Goal: Information Seeking & Learning: Check status

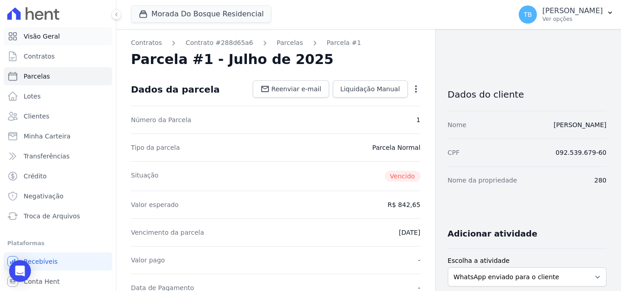
scroll to position [273, 0]
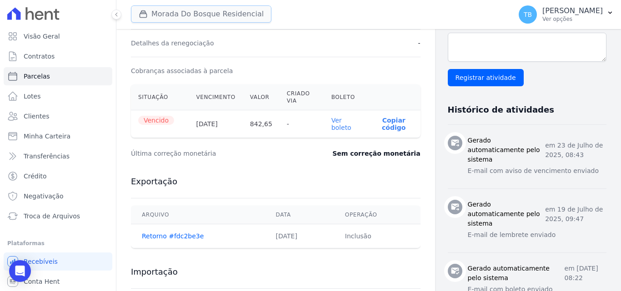
click at [192, 15] on button "Morada Do Bosque Residencial" at bounding box center [201, 13] width 140 height 17
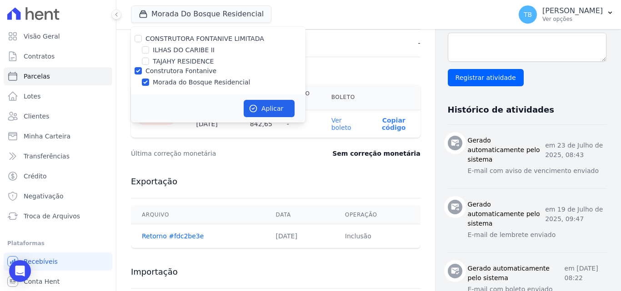
drag, startPoint x: 140, startPoint y: 75, endPoint x: 138, endPoint y: 70, distance: 4.7
click at [139, 74] on div at bounding box center [138, 70] width 7 height 9
click at [139, 69] on input "Construtora Fontanive" at bounding box center [138, 70] width 7 height 7
checkbox input "false"
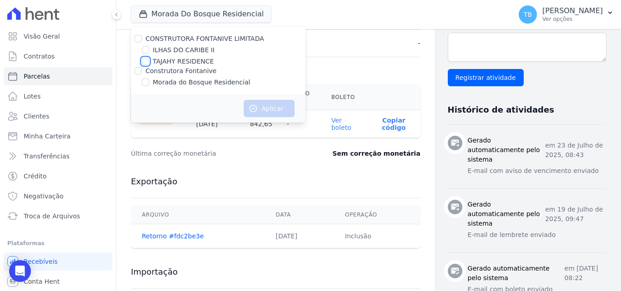
click at [144, 63] on input "TAJAHY RESIDENCE" at bounding box center [145, 61] width 7 height 7
checkbox input "true"
click at [290, 106] on button "Aplicar" at bounding box center [269, 108] width 51 height 17
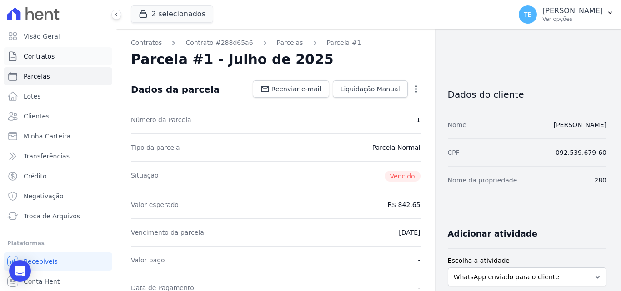
click at [44, 53] on span "Contratos" at bounding box center [39, 56] width 31 height 9
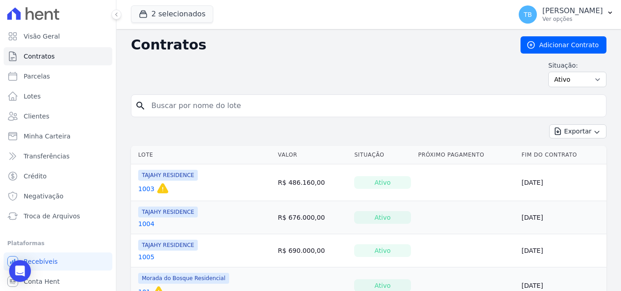
click at [240, 104] on input "search" at bounding box center [374, 106] width 456 height 18
type input "1904"
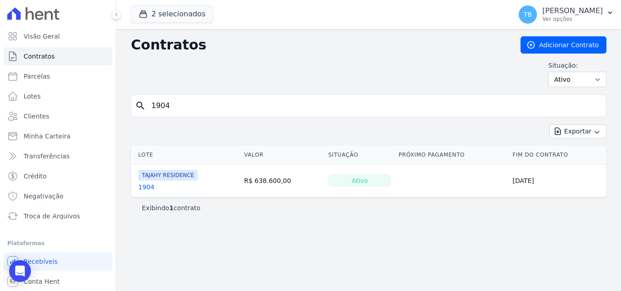
click at [142, 190] on link "1904" at bounding box center [146, 187] width 16 height 9
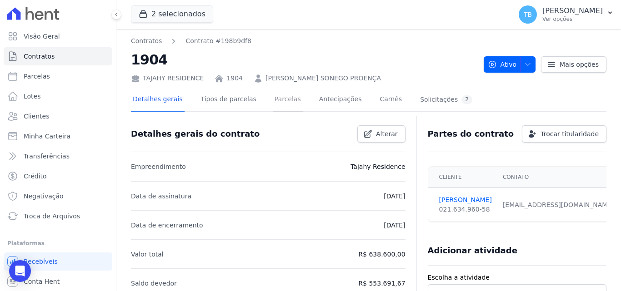
click at [273, 99] on link "Parcelas" at bounding box center [288, 100] width 30 height 24
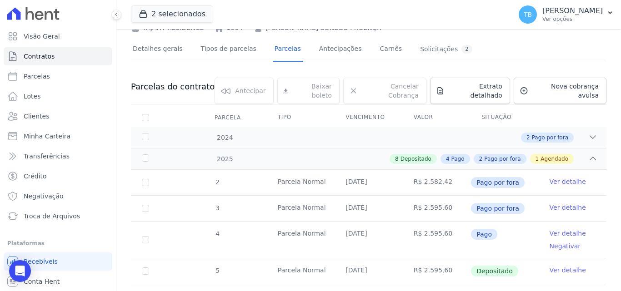
scroll to position [136, 0]
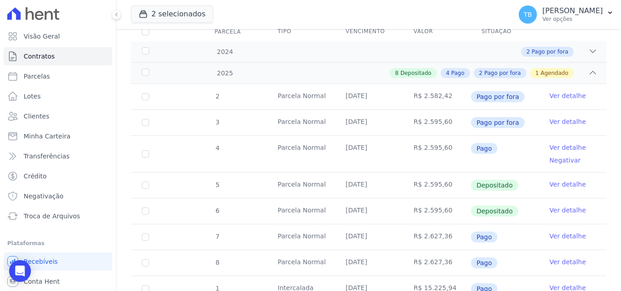
click at [552, 91] on link "Ver detalhe" at bounding box center [568, 95] width 36 height 9
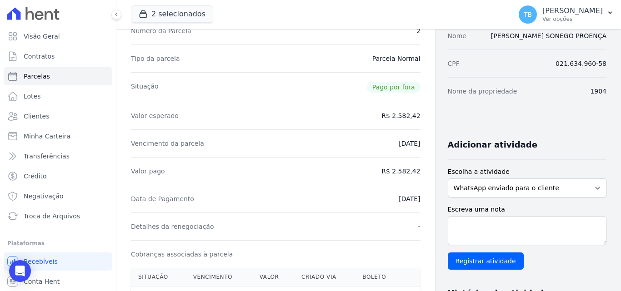
scroll to position [182, 0]
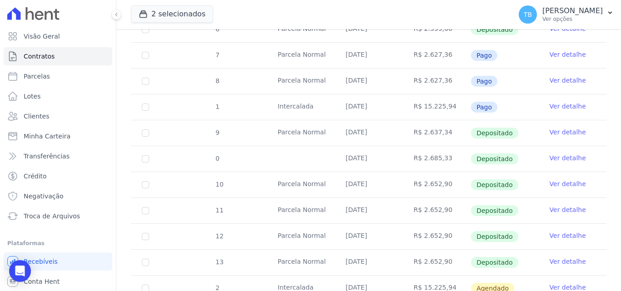
scroll to position [434, 0]
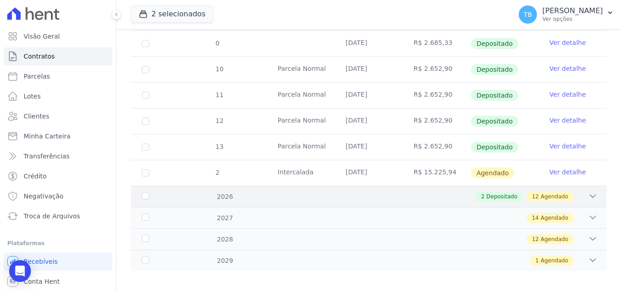
click at [297, 192] on div "2 Depositado 12 Agendado" at bounding box center [391, 197] width 411 height 10
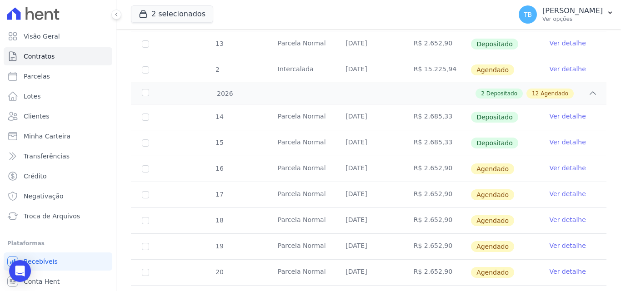
scroll to position [525, 0]
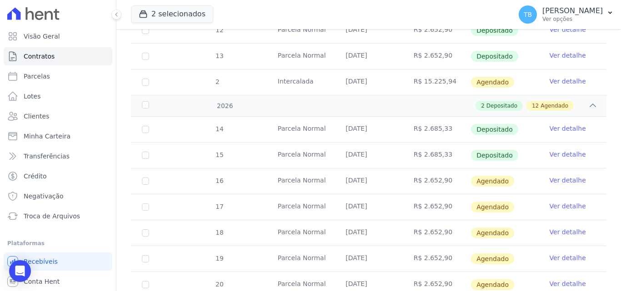
click at [563, 124] on link "Ver detalhe" at bounding box center [568, 128] width 36 height 9
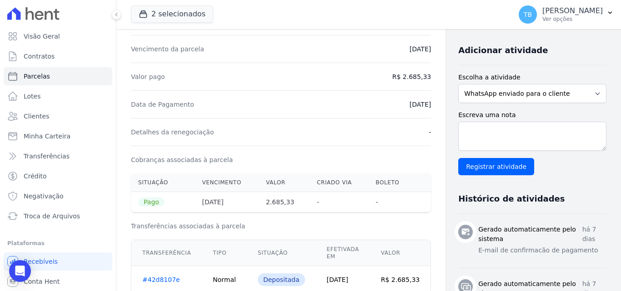
scroll to position [227, 0]
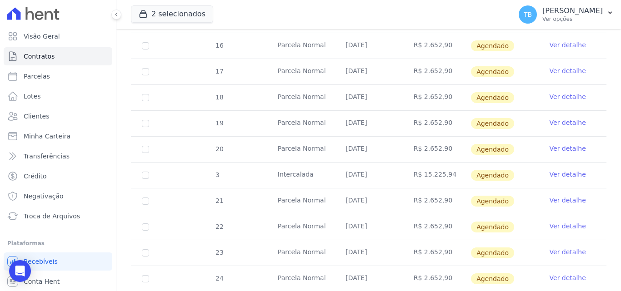
scroll to position [569, 0]
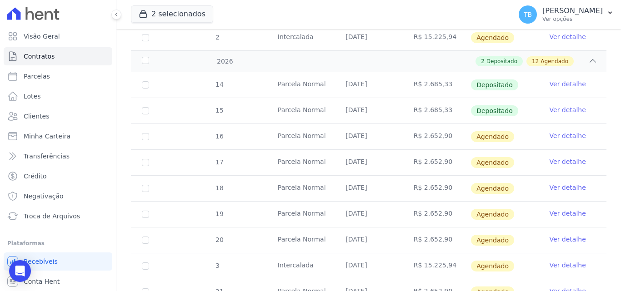
click at [559, 105] on link "Ver detalhe" at bounding box center [568, 109] width 36 height 9
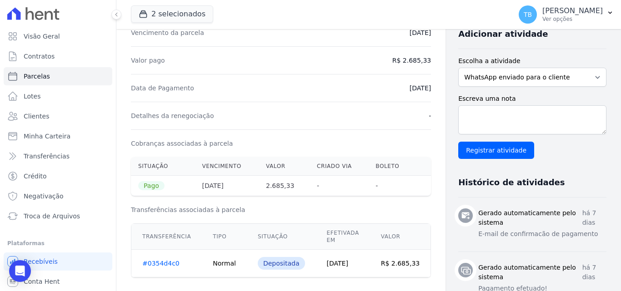
scroll to position [227, 0]
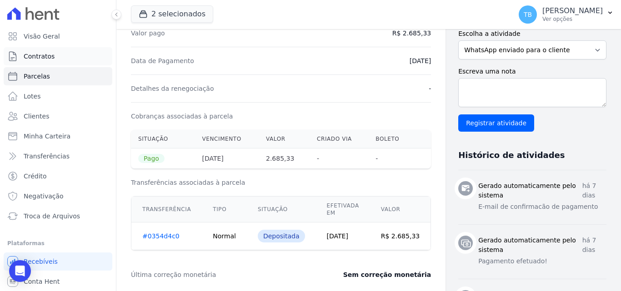
click at [42, 57] on span "Contratos" at bounding box center [39, 56] width 31 height 9
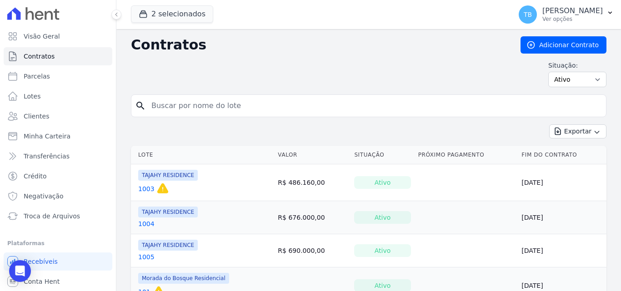
click at [176, 108] on input "search" at bounding box center [374, 106] width 456 height 18
type input "1904"
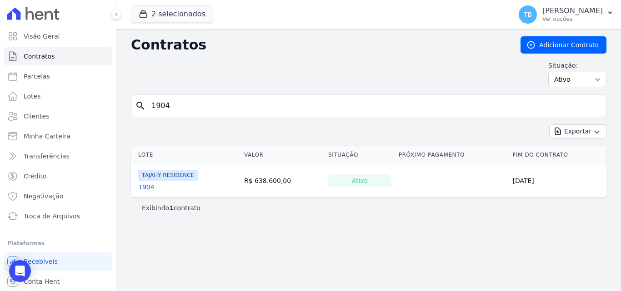
click at [144, 187] on link "1904" at bounding box center [146, 187] width 16 height 9
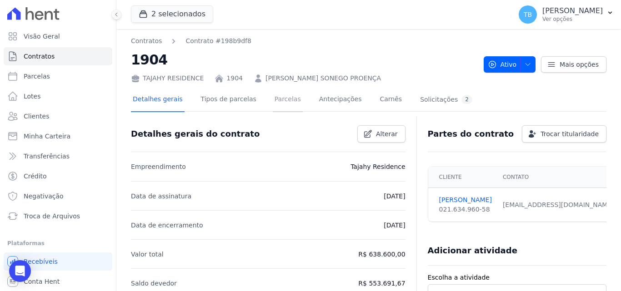
click at [281, 100] on link "Parcelas" at bounding box center [288, 100] width 30 height 24
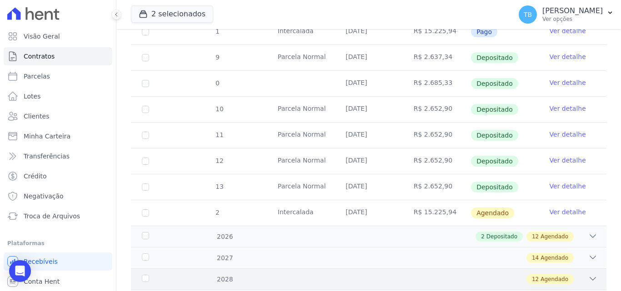
scroll to position [434, 0]
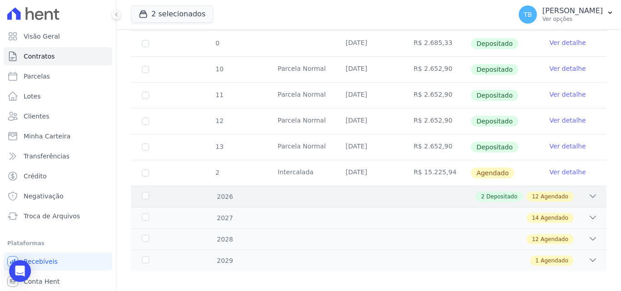
click at [265, 192] on div "2 Depositado 12 Agendado" at bounding box center [391, 197] width 411 height 10
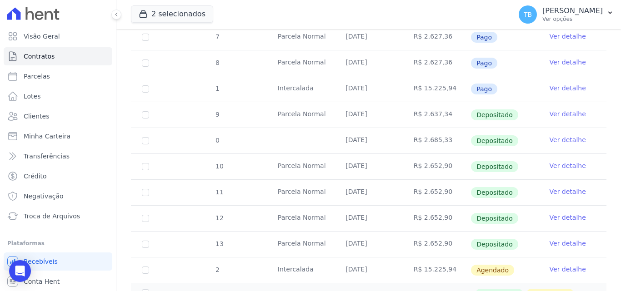
scroll to position [251, 0]
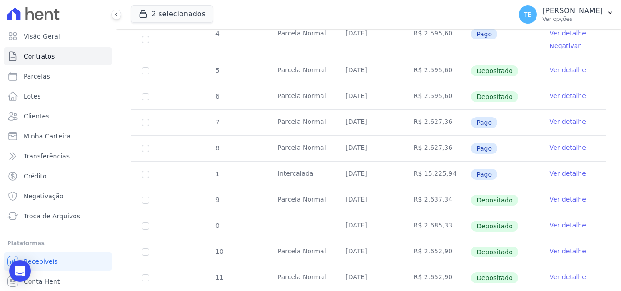
click at [569, 221] on link "Ver detalhe" at bounding box center [568, 225] width 36 height 9
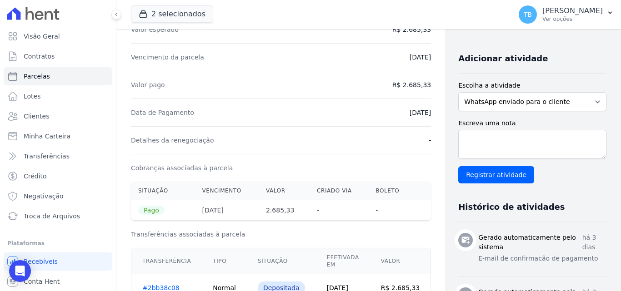
scroll to position [227, 0]
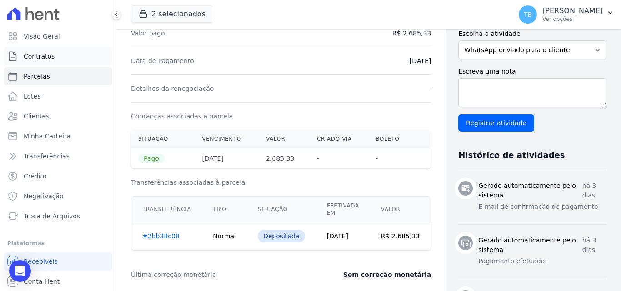
click at [52, 54] on link "Contratos" at bounding box center [58, 56] width 109 height 18
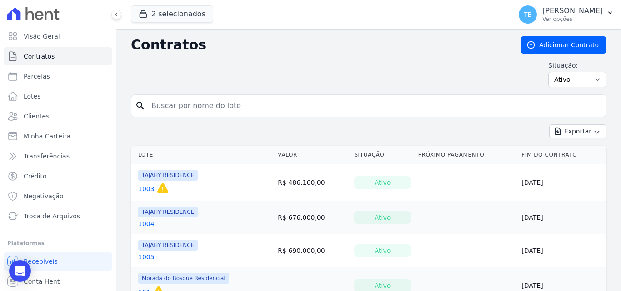
click at [171, 107] on input "search" at bounding box center [374, 106] width 456 height 18
type input "1803"
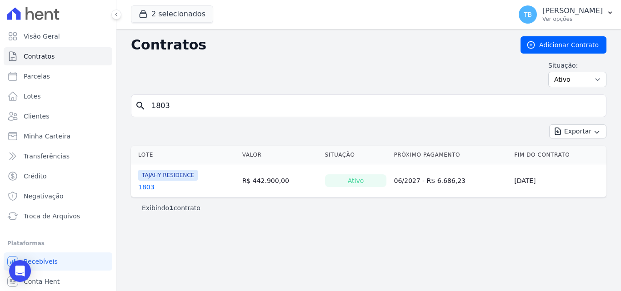
click at [139, 186] on link "1803" at bounding box center [146, 187] width 16 height 9
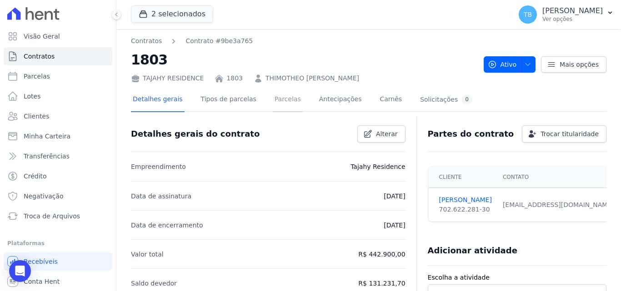
click at [278, 95] on link "Parcelas" at bounding box center [288, 100] width 30 height 24
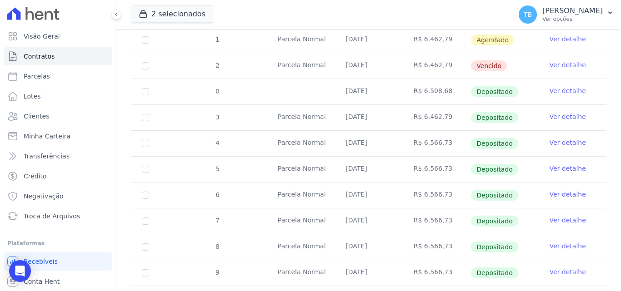
scroll to position [307, 0]
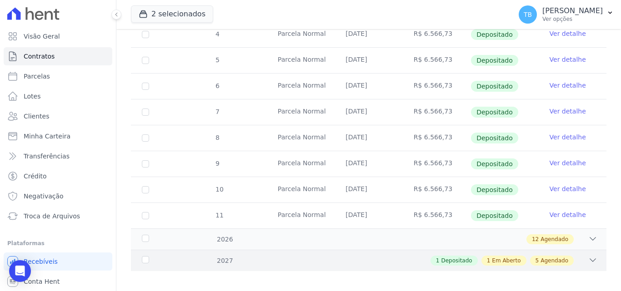
click at [338, 256] on div "1 Depositado 1 Em Aberto 5 Agendado" at bounding box center [391, 261] width 411 height 10
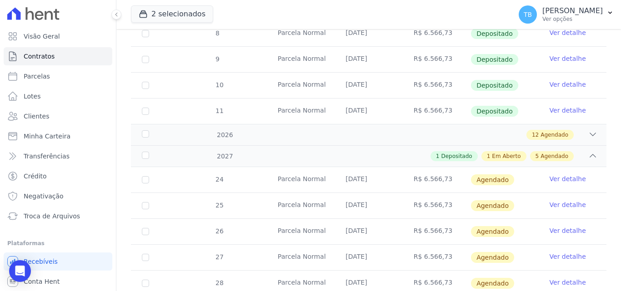
scroll to position [488, 0]
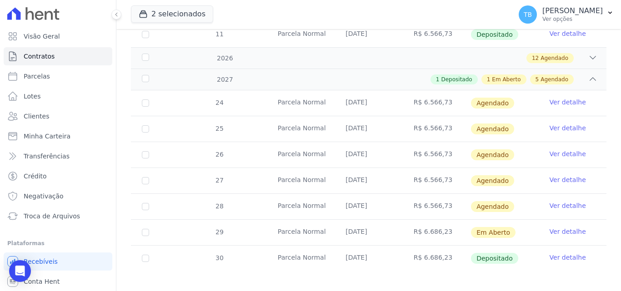
click at [550, 253] on link "Ver detalhe" at bounding box center [568, 257] width 36 height 9
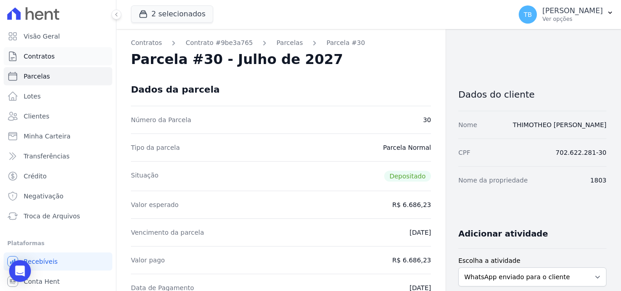
click at [41, 55] on span "Contratos" at bounding box center [39, 56] width 31 height 9
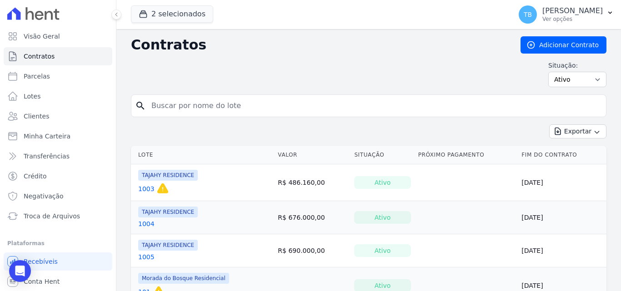
click at [172, 101] on input "search" at bounding box center [374, 106] width 456 height 18
type input "1904"
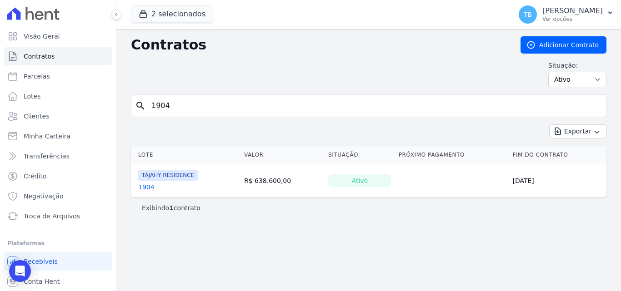
click at [144, 184] on link "1904" at bounding box center [146, 187] width 16 height 9
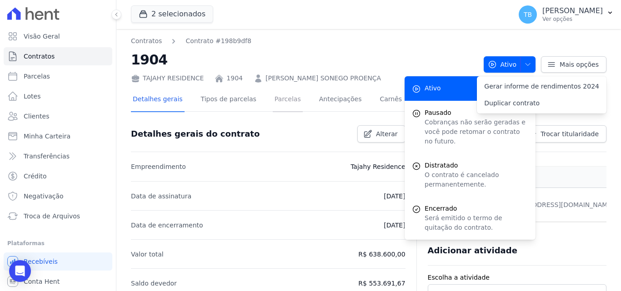
click at [275, 100] on link "Parcelas" at bounding box center [288, 100] width 30 height 24
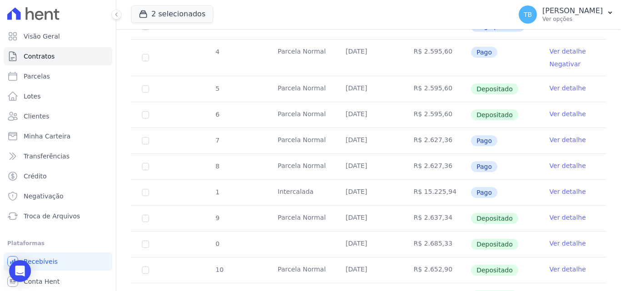
scroll to position [318, 0]
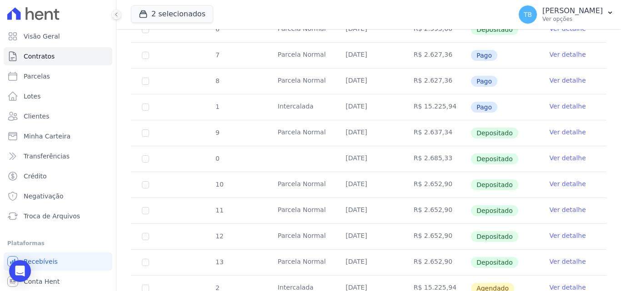
click at [427, 215] on td "R$ 2.652,90" at bounding box center [437, 210] width 68 height 25
drag, startPoint x: 254, startPoint y: 214, endPoint x: 268, endPoint y: 217, distance: 14.4
click at [254, 213] on tr "11 [GEOGRAPHIC_DATA] [DATE] R$ 2.652,90 Depositado Ver detalhe" at bounding box center [368, 211] width 475 height 26
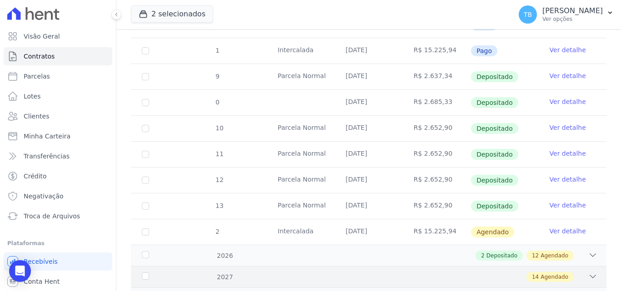
scroll to position [434, 0]
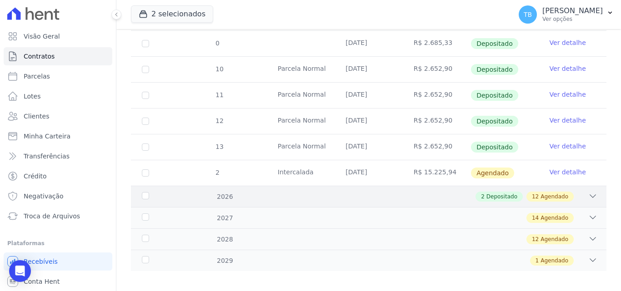
click at [441, 192] on div "2 Depositado 12 Agendado" at bounding box center [391, 197] width 411 height 10
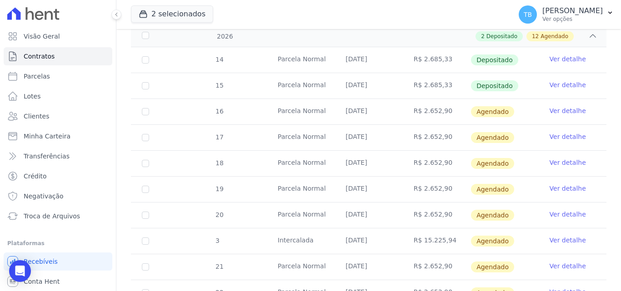
scroll to position [525, 0]
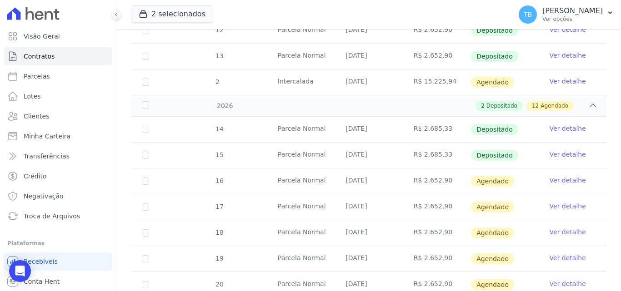
click at [556, 176] on link "Ver detalhe" at bounding box center [568, 180] width 36 height 9
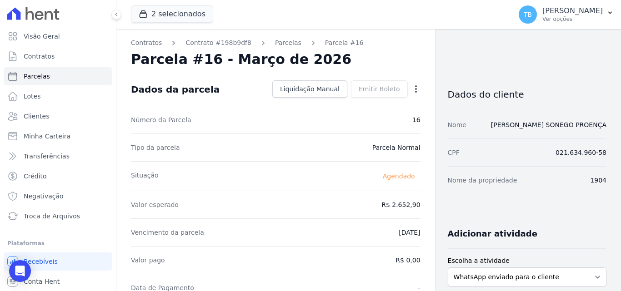
click at [412, 85] on icon "button" at bounding box center [415, 89] width 9 height 9
click at [343, 152] on div "Tipo da parcela [GEOGRAPHIC_DATA]" at bounding box center [276, 148] width 290 height 28
click at [381, 62] on div "Parcela #16 - Março de 2026" at bounding box center [276, 59] width 290 height 16
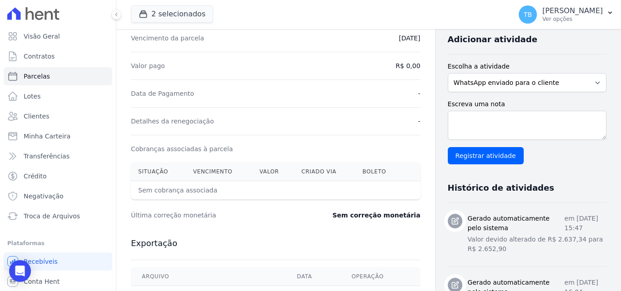
scroll to position [273, 0]
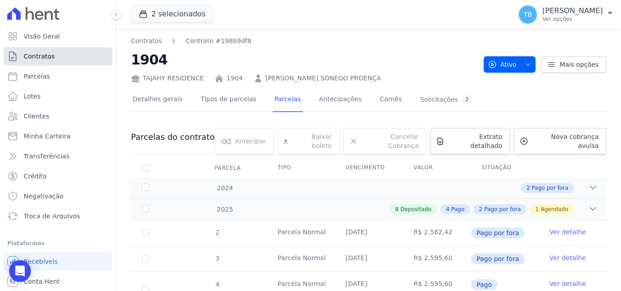
click at [41, 52] on span "Contratos" at bounding box center [39, 56] width 31 height 9
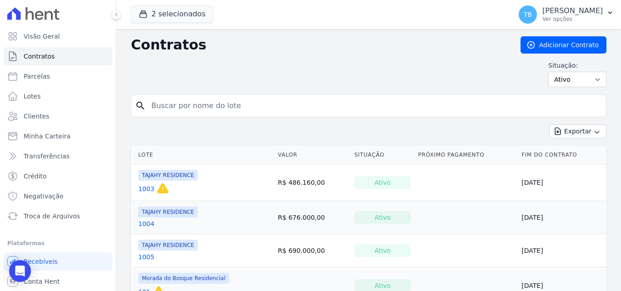
drag, startPoint x: 198, startPoint y: 106, endPoint x: 268, endPoint y: 103, distance: 69.6
click at [198, 106] on input "search" at bounding box center [374, 106] width 456 height 18
click at [210, 109] on input "search" at bounding box center [374, 106] width 456 height 18
click at [59, 53] on link "Contratos" at bounding box center [58, 56] width 109 height 18
click at [175, 99] on input "1904" at bounding box center [374, 106] width 456 height 18
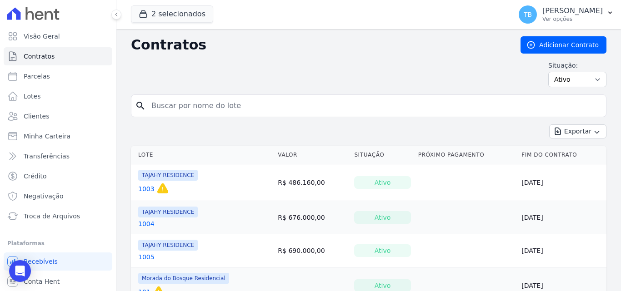
click at [165, 110] on input "search" at bounding box center [374, 106] width 456 height 18
type input "300"
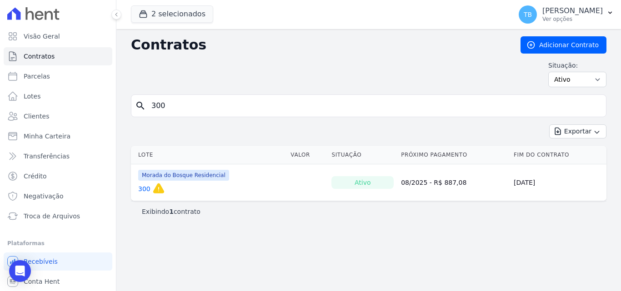
click at [144, 193] on link "300" at bounding box center [144, 189] width 12 height 9
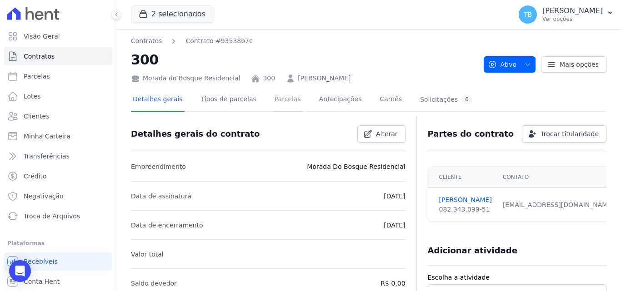
click at [273, 96] on link "Parcelas" at bounding box center [288, 100] width 30 height 24
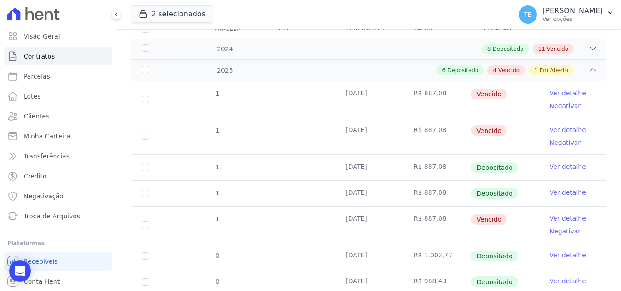
scroll to position [91, 0]
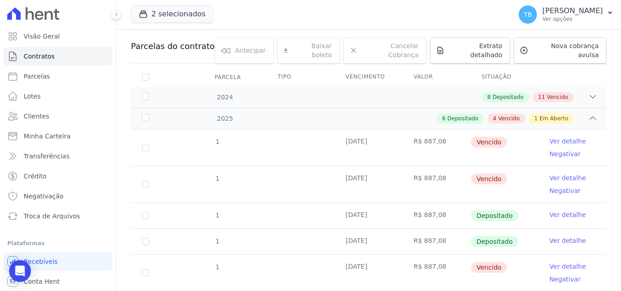
click at [563, 174] on link "Ver detalhe" at bounding box center [568, 178] width 36 height 9
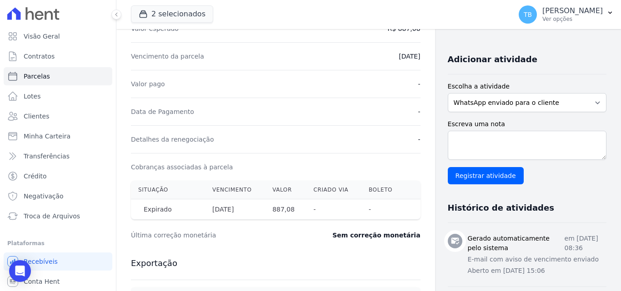
scroll to position [273, 0]
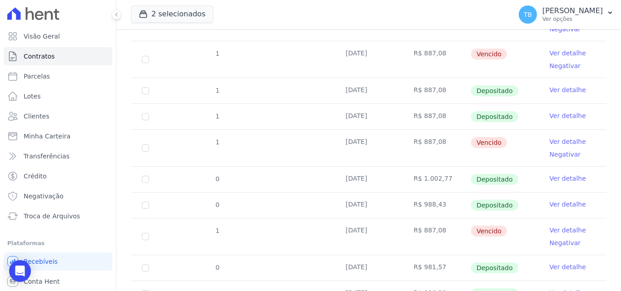
scroll to position [277, 0]
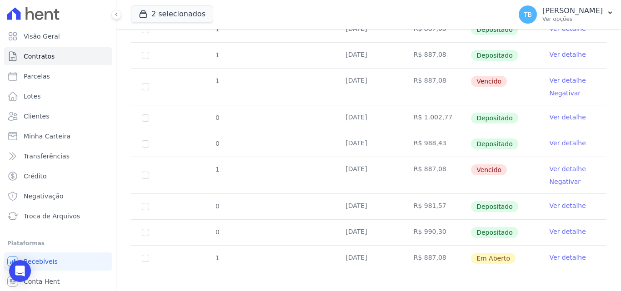
click at [556, 201] on link "Ver detalhe" at bounding box center [568, 205] width 36 height 9
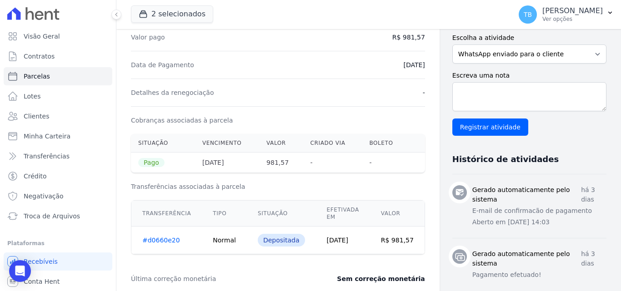
scroll to position [318, 0]
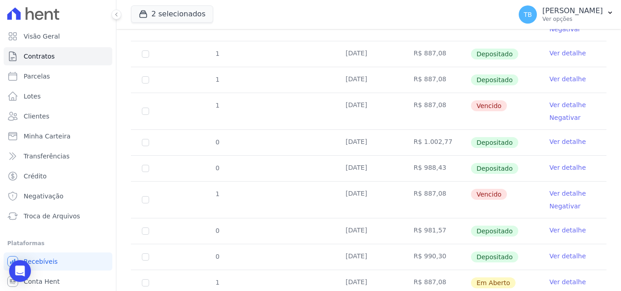
scroll to position [277, 0]
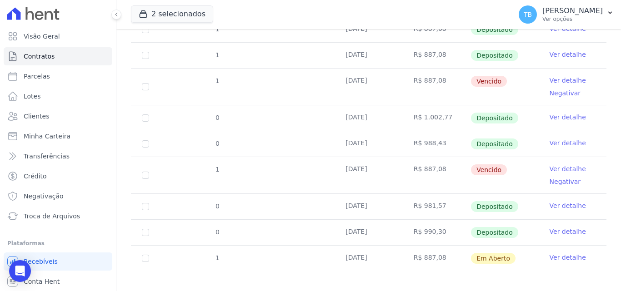
click at [569, 227] on link "Ver detalhe" at bounding box center [568, 231] width 36 height 9
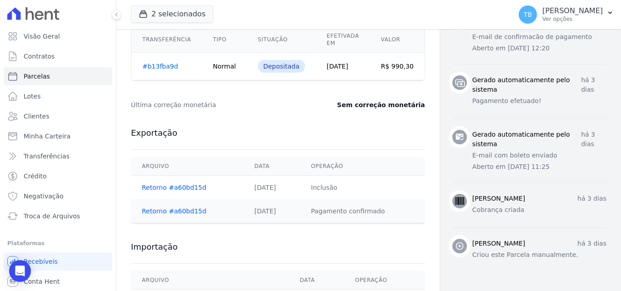
scroll to position [445, 0]
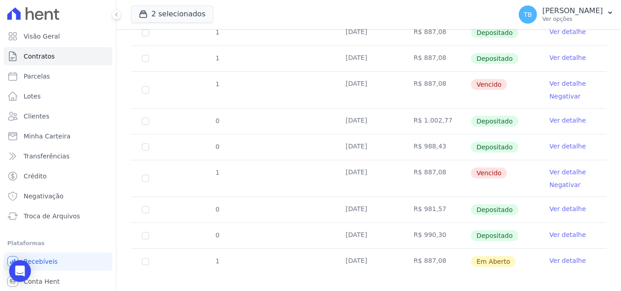
scroll to position [277, 0]
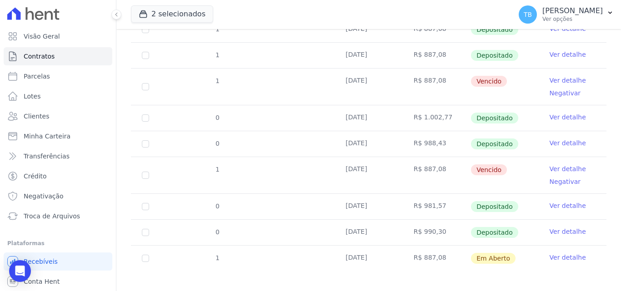
click at [560, 201] on link "Ver detalhe" at bounding box center [568, 205] width 36 height 9
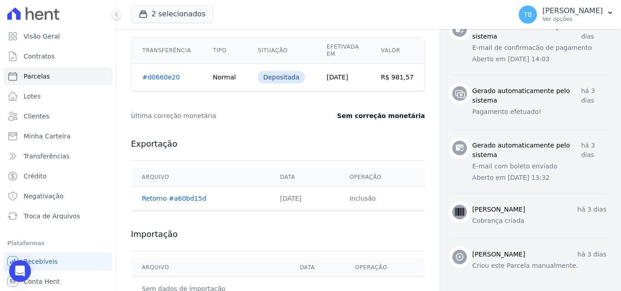
scroll to position [422, 0]
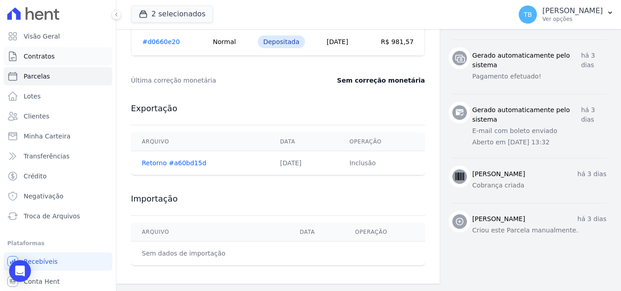
click at [47, 58] on span "Contratos" at bounding box center [39, 56] width 31 height 9
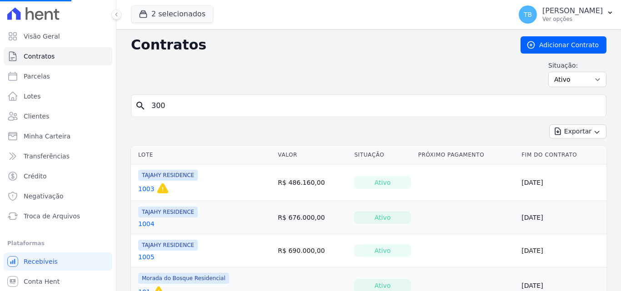
drag, startPoint x: 173, startPoint y: 105, endPoint x: 134, endPoint y: 103, distance: 39.2
click at [137, 103] on div "search 300" at bounding box center [368, 106] width 475 height 23
click at [158, 110] on input "search" at bounding box center [374, 106] width 456 height 18
type input "207"
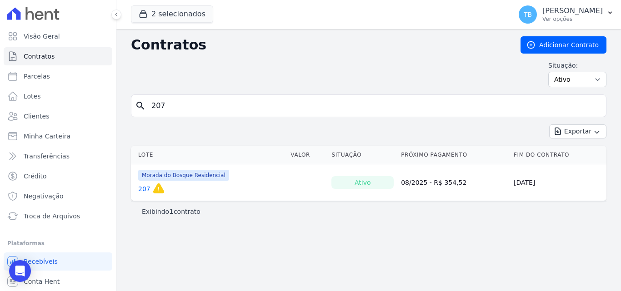
click at [140, 190] on link "207" at bounding box center [144, 189] width 12 height 9
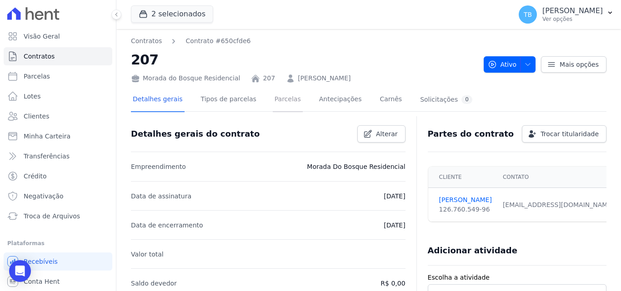
click at [281, 99] on link "Parcelas" at bounding box center [288, 100] width 30 height 24
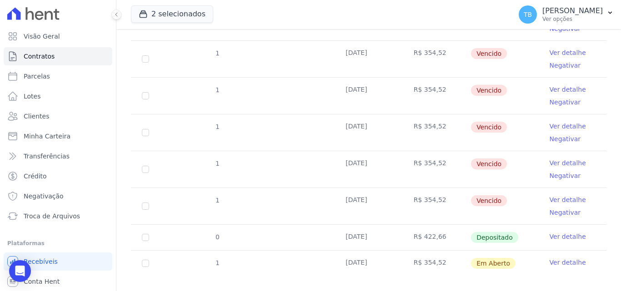
scroll to position [247, 0]
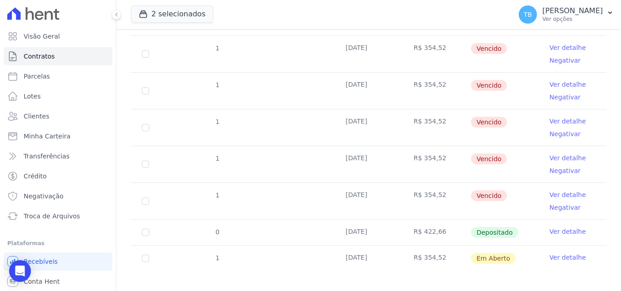
click at [555, 227] on link "Ver detalhe" at bounding box center [568, 231] width 36 height 9
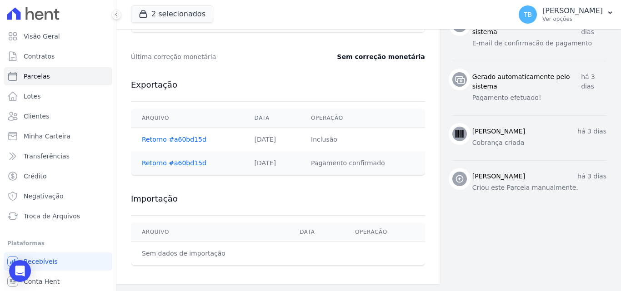
scroll to position [309, 0]
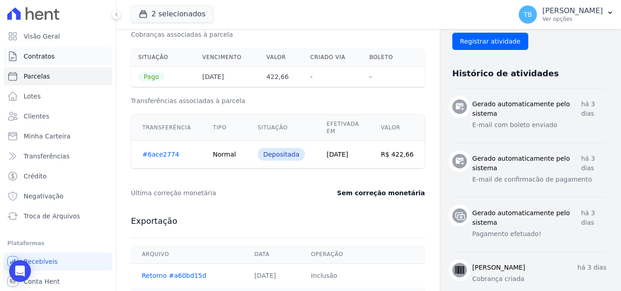
click at [59, 53] on link "Contratos" at bounding box center [58, 56] width 109 height 18
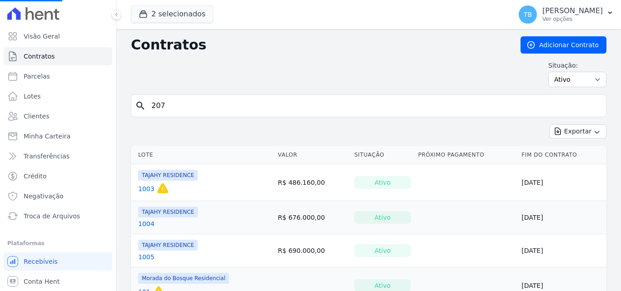
click at [197, 110] on input "207" at bounding box center [374, 106] width 456 height 18
drag, startPoint x: 212, startPoint y: 107, endPoint x: 128, endPoint y: 105, distance: 84.1
click at [190, 12] on button "2 selecionados" at bounding box center [172, 13] width 82 height 17
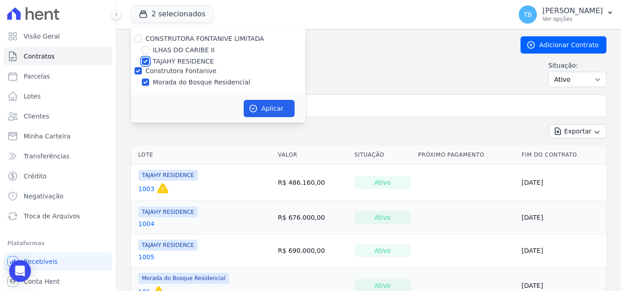
click at [144, 62] on input "TAJAHY RESIDENCE" at bounding box center [145, 61] width 7 height 7
checkbox input "false"
click at [260, 103] on button "Aplicar" at bounding box center [269, 108] width 51 height 17
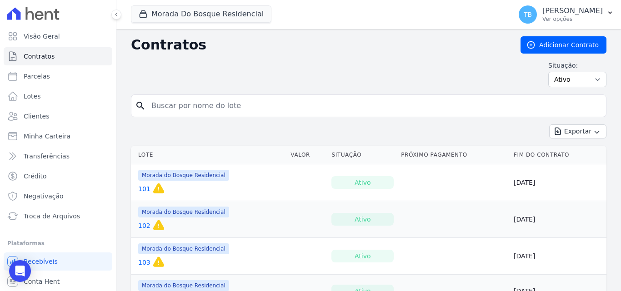
click at [220, 107] on input "search" at bounding box center [374, 106] width 456 height 18
type input "18"
click at [143, 188] on link "18" at bounding box center [142, 189] width 8 height 9
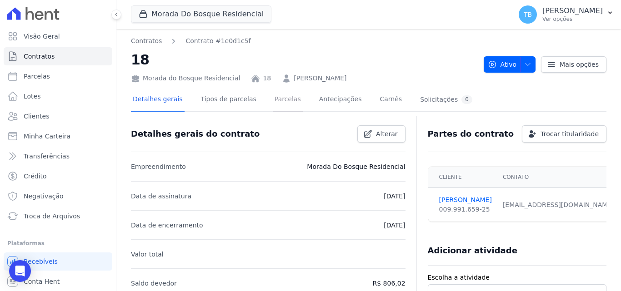
click at [278, 100] on link "Parcelas" at bounding box center [288, 100] width 30 height 24
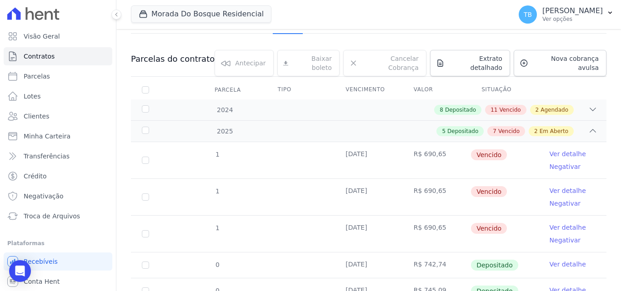
scroll to position [136, 0]
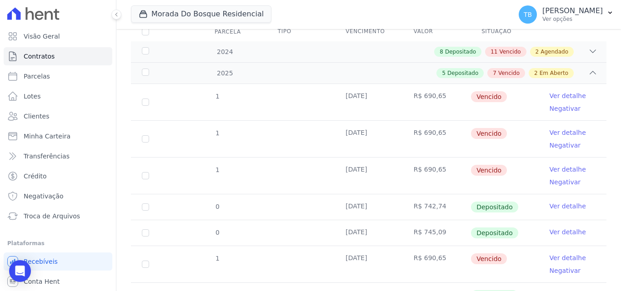
click at [560, 165] on link "Ver detalhe" at bounding box center [568, 169] width 36 height 9
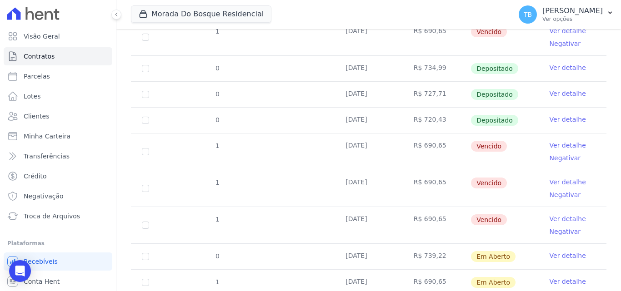
scroll to position [388, 0]
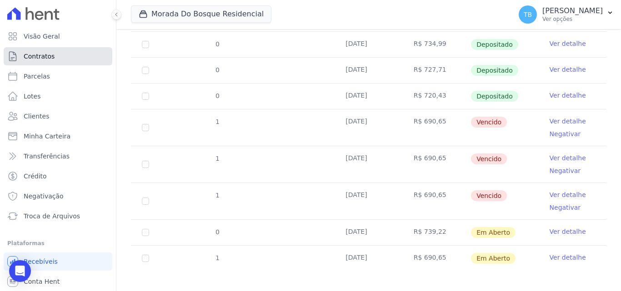
click at [57, 56] on link "Contratos" at bounding box center [58, 56] width 109 height 18
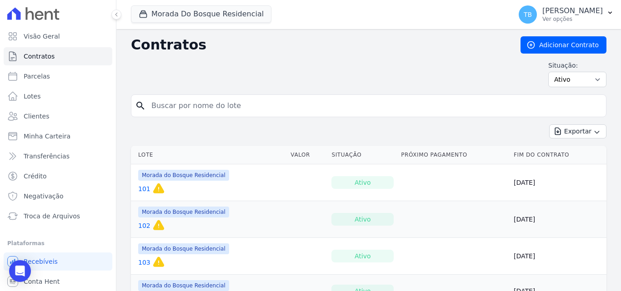
click at [214, 107] on input "search" at bounding box center [374, 106] width 456 height 18
type input "272"
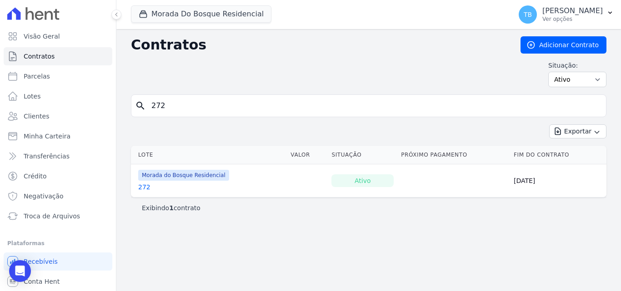
click at [143, 187] on link "272" at bounding box center [144, 187] width 12 height 9
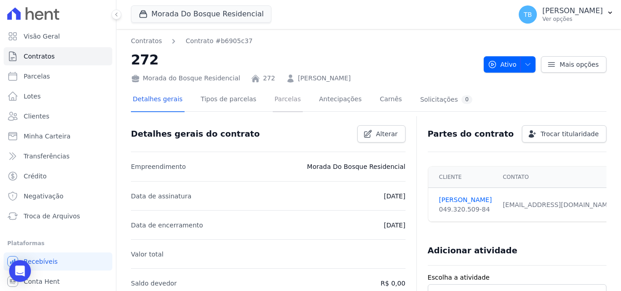
click at [274, 100] on link "Parcelas" at bounding box center [288, 100] width 30 height 24
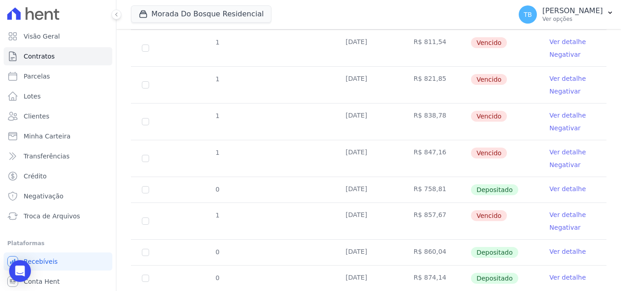
scroll to position [247, 0]
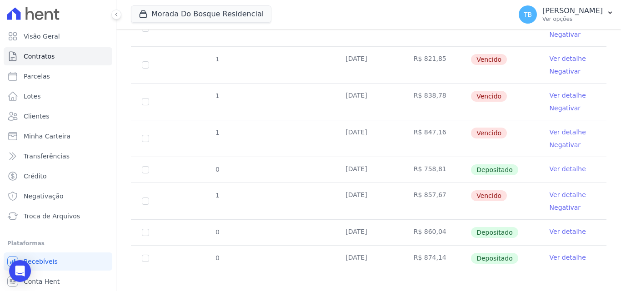
click at [563, 253] on link "Ver detalhe" at bounding box center [568, 257] width 36 height 9
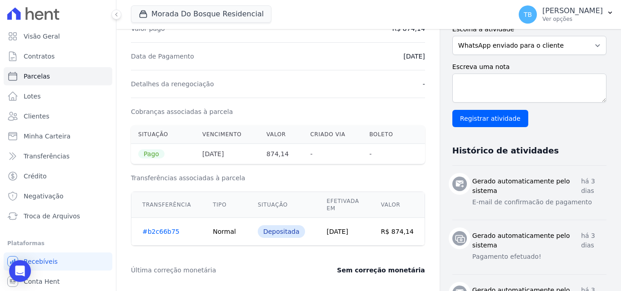
scroll to position [318, 0]
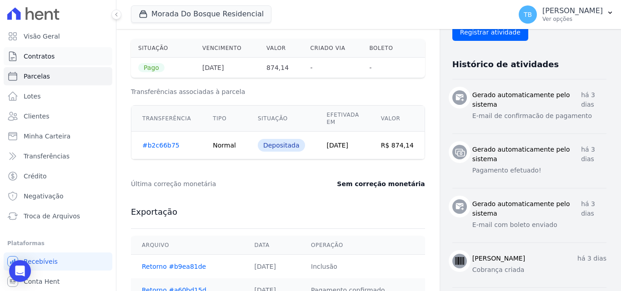
click at [44, 55] on span "Contratos" at bounding box center [39, 56] width 31 height 9
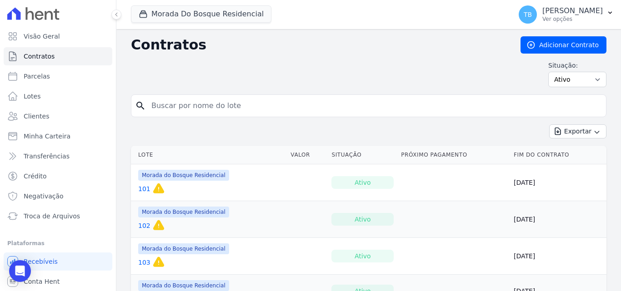
click at [174, 107] on input "search" at bounding box center [374, 106] width 456 height 18
type input "139"
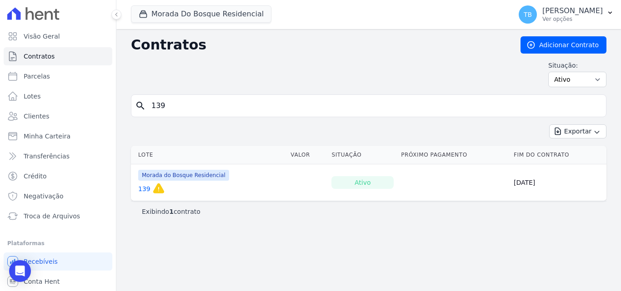
click at [139, 188] on link "139" at bounding box center [144, 189] width 12 height 9
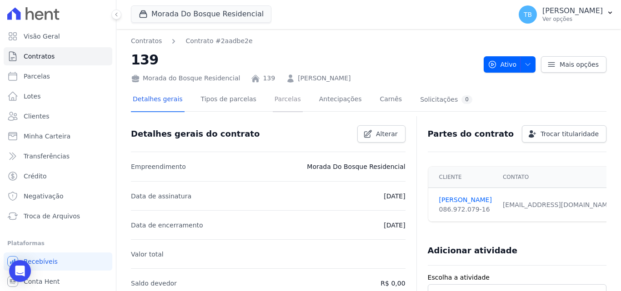
click at [273, 97] on link "Parcelas" at bounding box center [288, 100] width 30 height 24
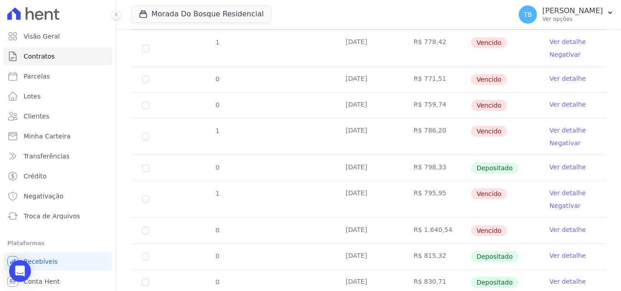
scroll to position [351, 0]
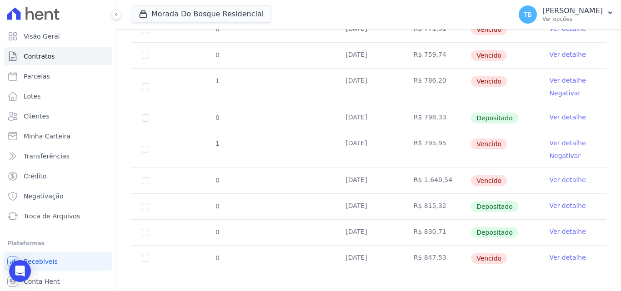
click at [494, 276] on div "Parcelas do contrato 0 selecionada(s) [GEOGRAPHIC_DATA] [GEOGRAPHIC_DATA] Reneg…" at bounding box center [368, 29] width 475 height 523
